Goal: Information Seeking & Learning: Learn about a topic

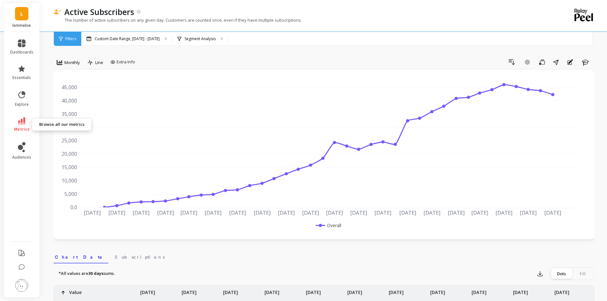
click at [25, 126] on link "metrics" at bounding box center [21, 124] width 23 height 15
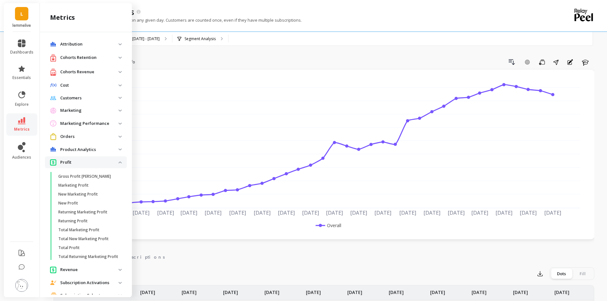
scroll to position [178, 0]
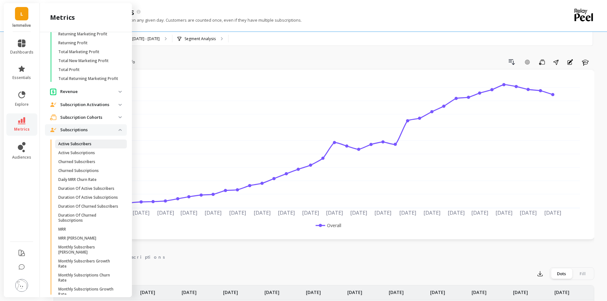
click at [80, 147] on p "Active Subscribers" at bounding box center [74, 143] width 33 height 5
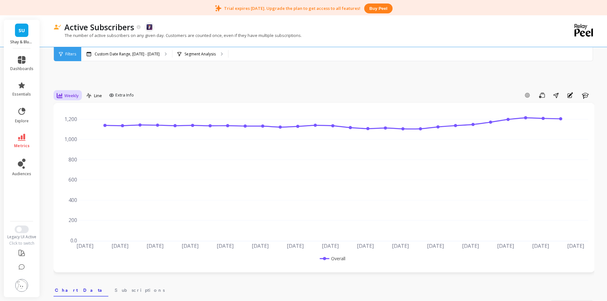
click at [69, 97] on span "Weekly" at bounding box center [71, 96] width 14 height 6
click at [67, 145] on div "Monthly" at bounding box center [77, 146] width 36 height 6
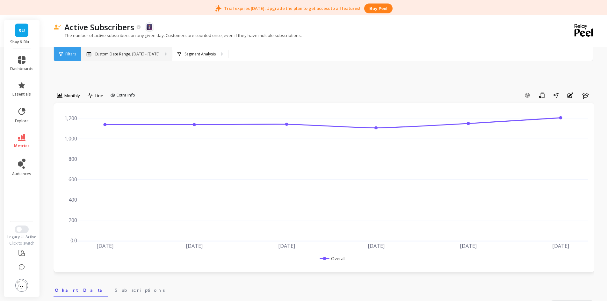
click at [132, 60] on div "Custom Date Range, [DATE] - [DATE]" at bounding box center [126, 54] width 91 height 14
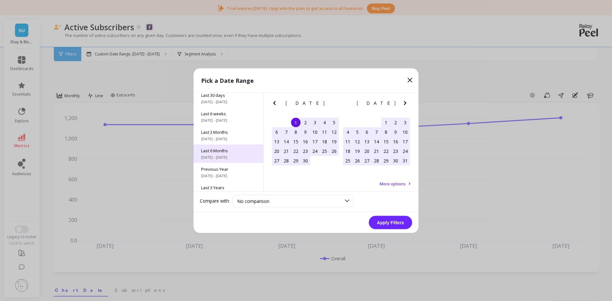
scroll to position [86, 0]
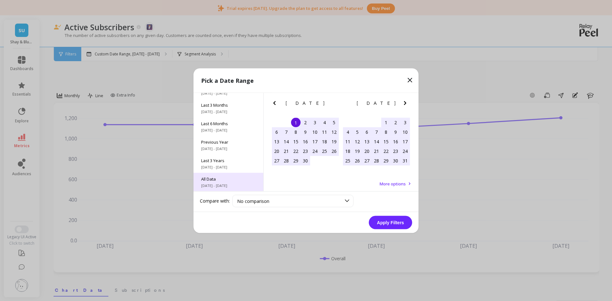
click at [218, 178] on span "All Data" at bounding box center [228, 179] width 54 height 6
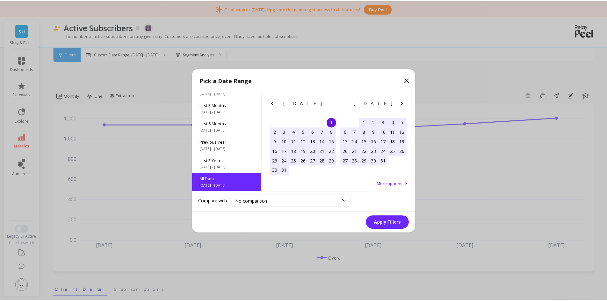
scroll to position [0, 0]
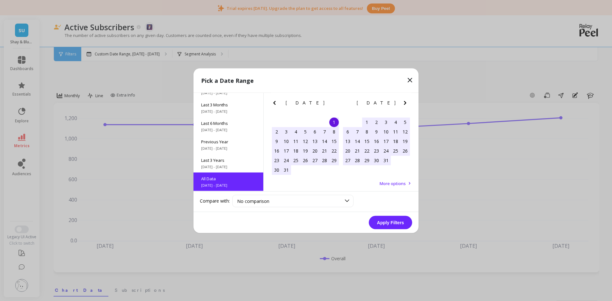
click at [386, 223] on button "Apply Filters" at bounding box center [390, 222] width 43 height 13
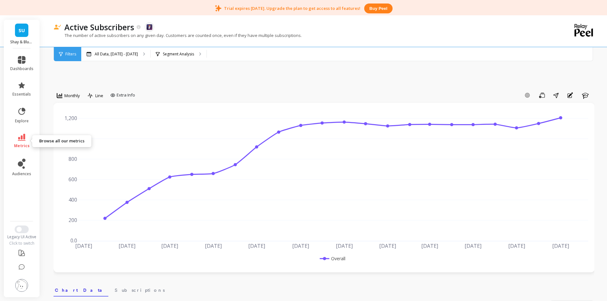
click at [17, 136] on link "metrics" at bounding box center [21, 141] width 23 height 15
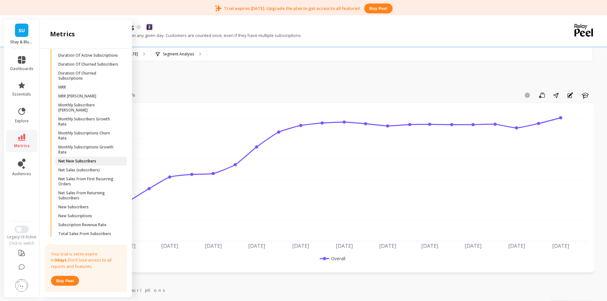
scroll to position [337, 0]
click at [87, 163] on p "Net New Subscribers" at bounding box center [77, 160] width 38 height 5
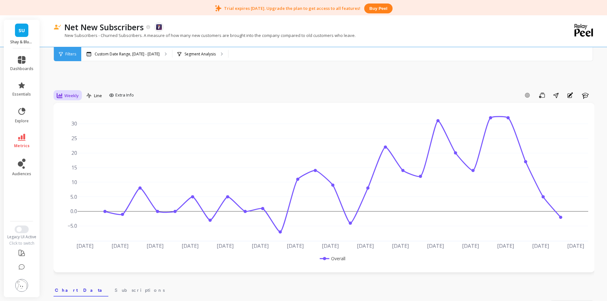
click at [71, 95] on span "Weekly" at bounding box center [71, 96] width 14 height 6
click at [69, 145] on div "Monthly" at bounding box center [77, 146] width 36 height 6
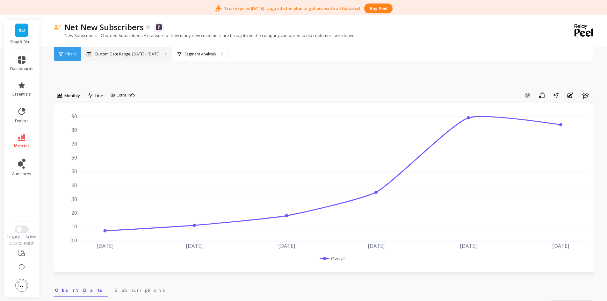
click at [114, 53] on p "Custom Date Range, [DATE] - [DATE]" at bounding box center [127, 54] width 65 height 5
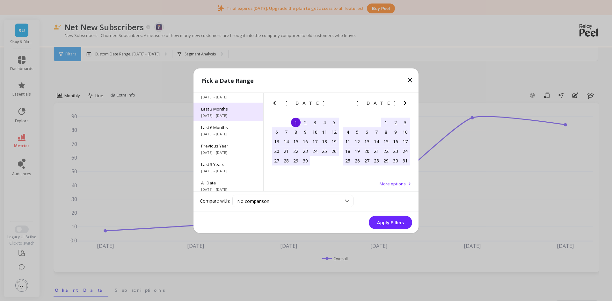
scroll to position [86, 0]
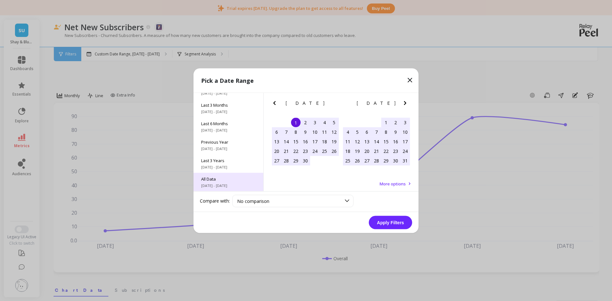
click at [209, 180] on span "All Data" at bounding box center [228, 179] width 54 height 6
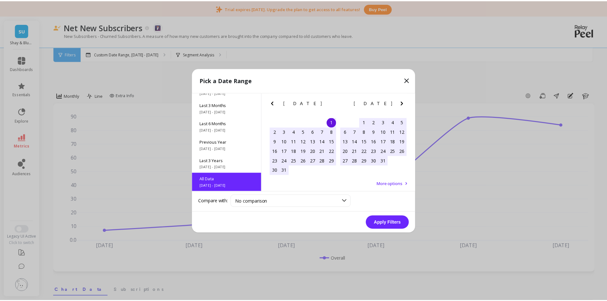
scroll to position [0, 0]
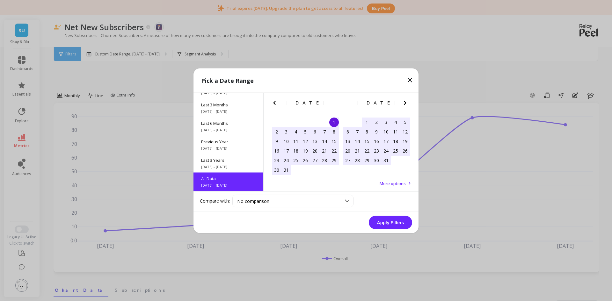
click at [387, 222] on button "Apply Filters" at bounding box center [390, 222] width 43 height 13
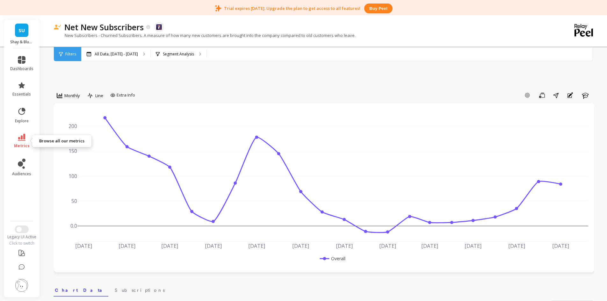
click at [27, 142] on link "metrics" at bounding box center [21, 141] width 23 height 15
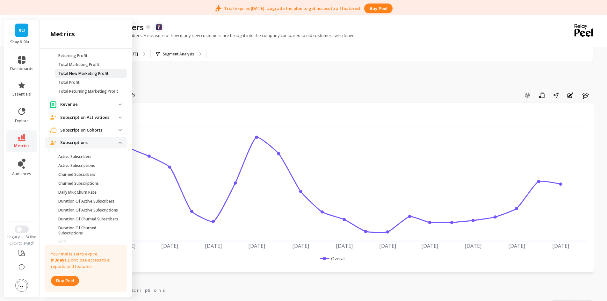
scroll to position [242, 0]
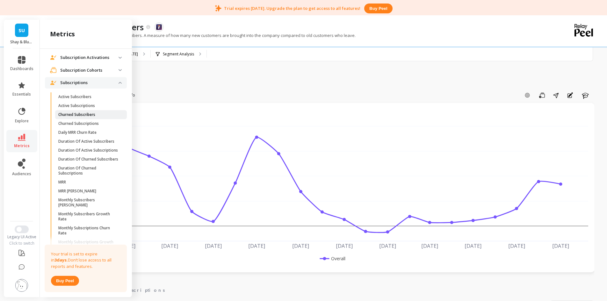
click at [92, 117] on p "Churned Subscribers" at bounding box center [76, 114] width 37 height 5
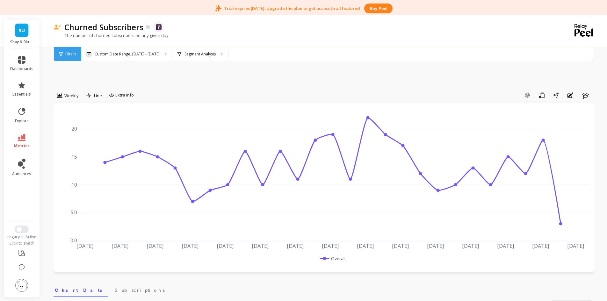
click at [68, 93] on span "Weekly" at bounding box center [71, 96] width 14 height 6
click at [75, 146] on div "Monthly" at bounding box center [77, 146] width 36 height 6
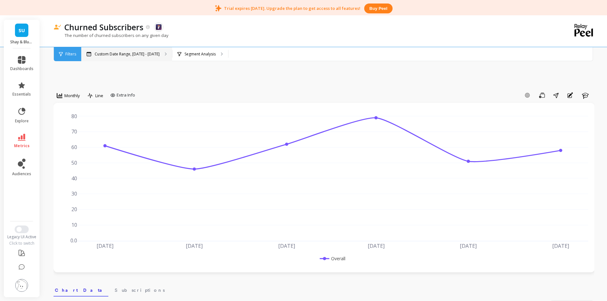
click at [126, 54] on p "Custom Date Range, [DATE] - [DATE]" at bounding box center [127, 54] width 65 height 5
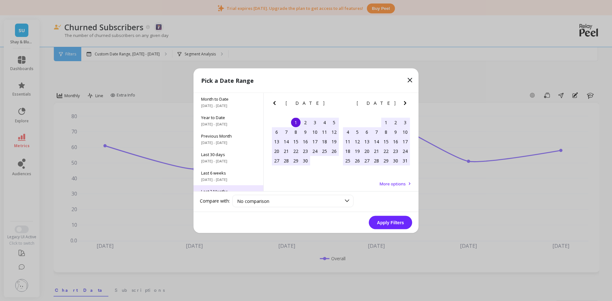
scroll to position [86, 0]
click at [223, 174] on div "All Data [DATE] - [DATE]" at bounding box center [228, 182] width 70 height 18
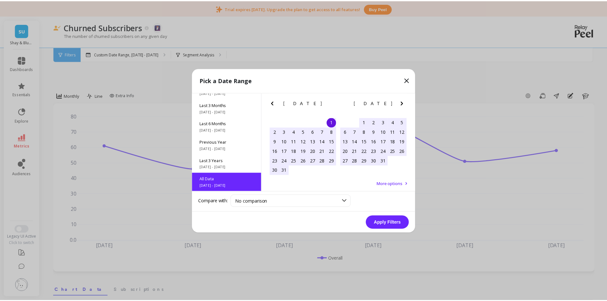
scroll to position [0, 0]
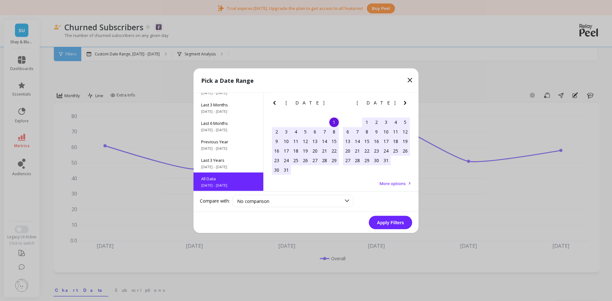
click at [383, 224] on button "Apply Filters" at bounding box center [390, 222] width 43 height 13
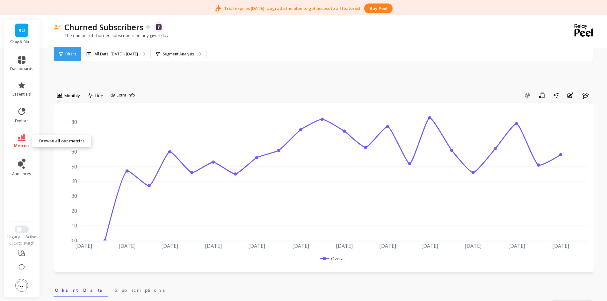
click at [25, 143] on span "metrics" at bounding box center [22, 145] width 16 height 5
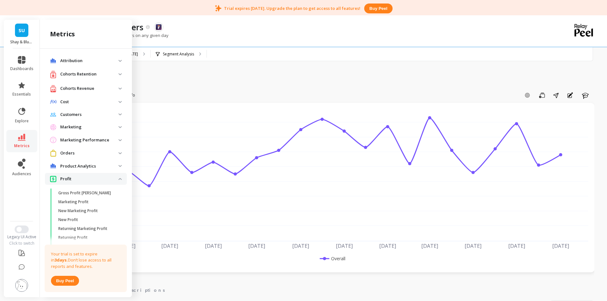
scroll to position [242, 0]
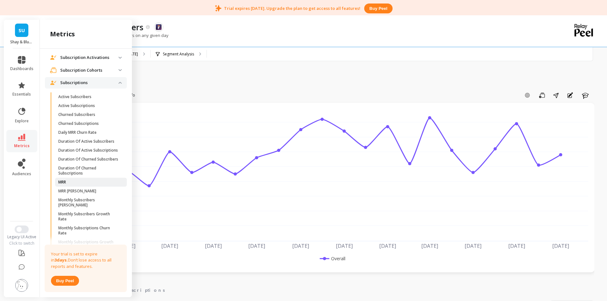
click at [75, 187] on link "MRR" at bounding box center [91, 182] width 72 height 9
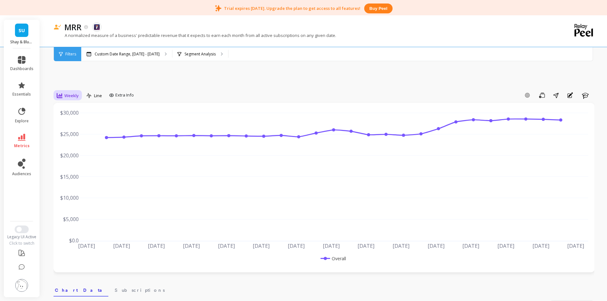
click at [68, 93] on span "Weekly" at bounding box center [71, 96] width 14 height 6
click at [80, 142] on div "Monthly" at bounding box center [77, 146] width 44 height 11
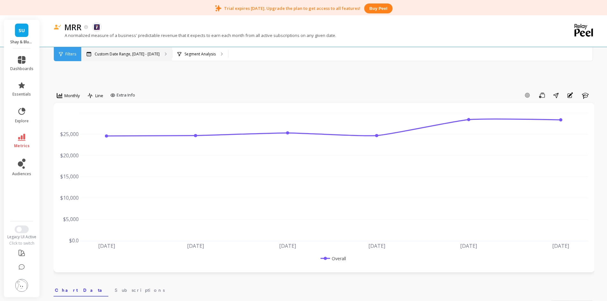
click at [111, 60] on div "Custom Date Range, [DATE] - [DATE]" at bounding box center [126, 54] width 91 height 14
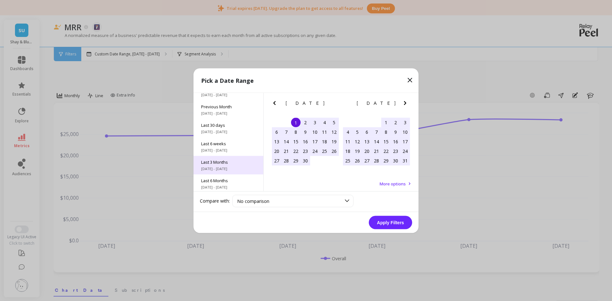
scroll to position [86, 0]
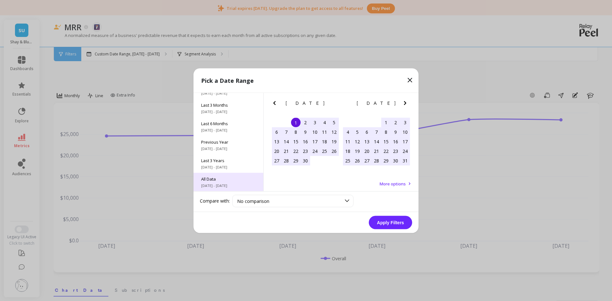
click at [219, 179] on span "All Data" at bounding box center [228, 179] width 54 height 6
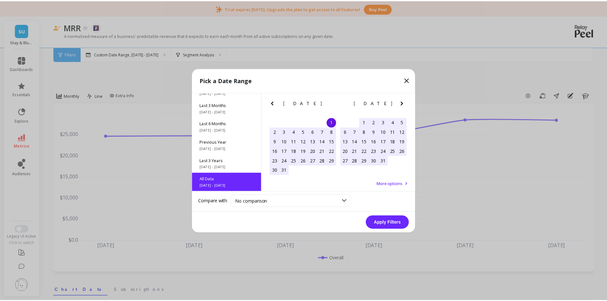
scroll to position [0, 0]
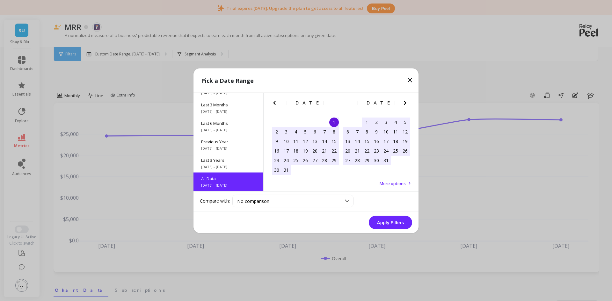
click at [375, 220] on button "Apply Filters" at bounding box center [390, 222] width 43 height 13
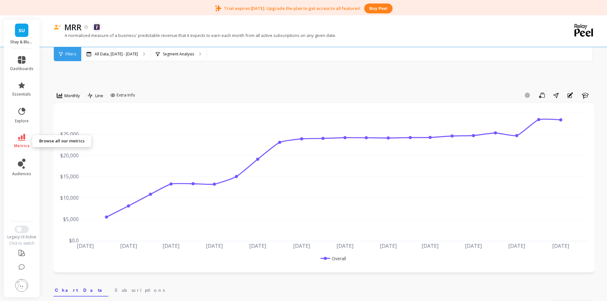
click at [24, 137] on icon at bounding box center [22, 137] width 8 height 7
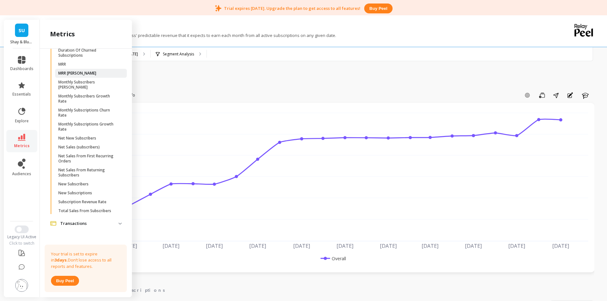
scroll to position [369, 0]
click at [98, 185] on span "New Subscribers" at bounding box center [88, 182] width 61 height 5
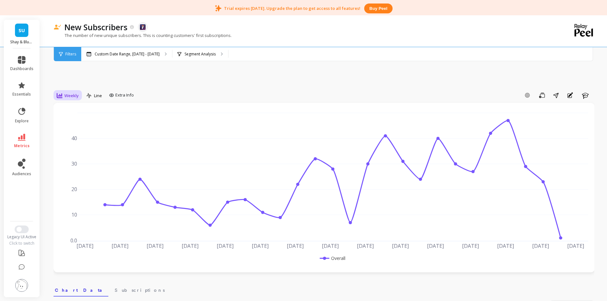
click at [65, 94] on span "Weekly" at bounding box center [71, 96] width 14 height 6
click at [78, 148] on div "Monthly" at bounding box center [77, 146] width 36 height 6
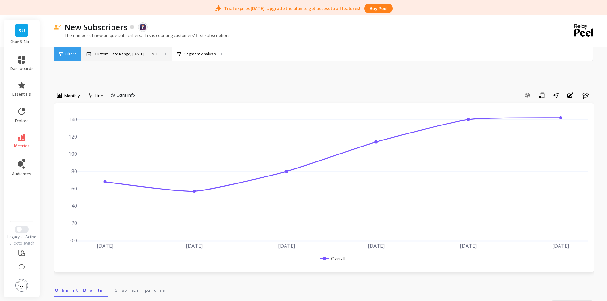
click at [137, 51] on div "Custom Date Range, [DATE] - [DATE]" at bounding box center [126, 54] width 91 height 14
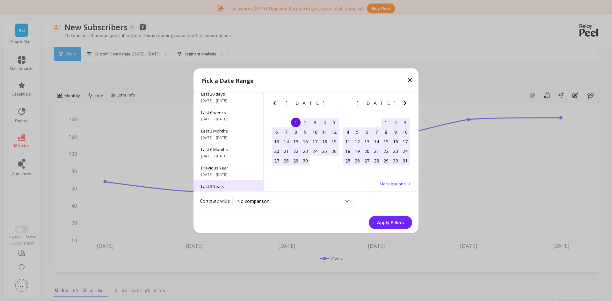
scroll to position [86, 0]
click at [221, 175] on div "All Data [DATE] - [DATE]" at bounding box center [228, 182] width 70 height 18
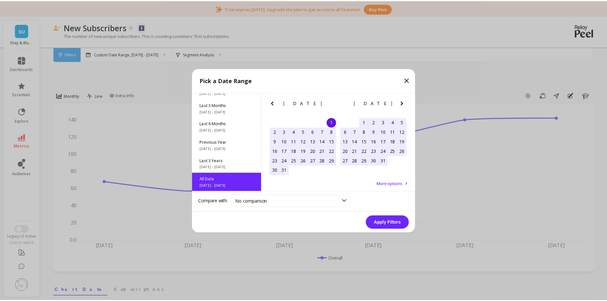
scroll to position [0, 0]
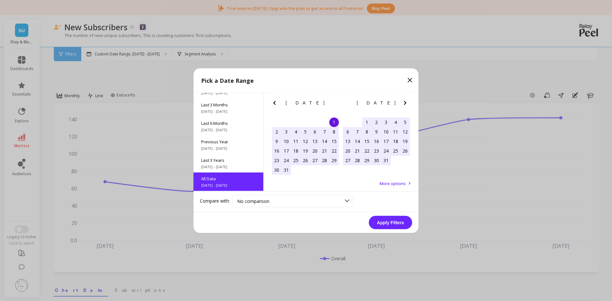
click at [393, 221] on button "Apply Filters" at bounding box center [390, 222] width 43 height 13
